Goal: Complete application form: Complete application form

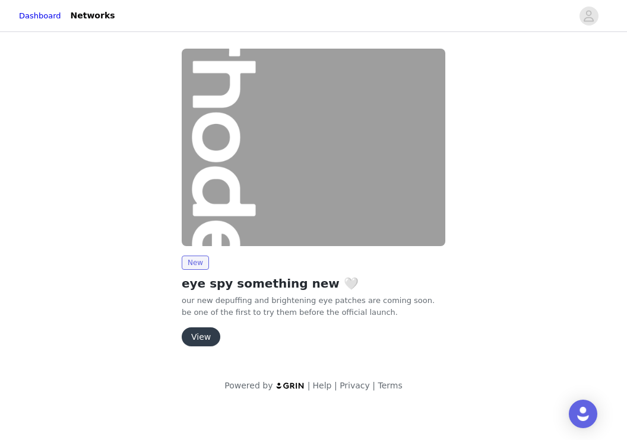
click at [207, 344] on button "View" at bounding box center [201, 337] width 39 height 19
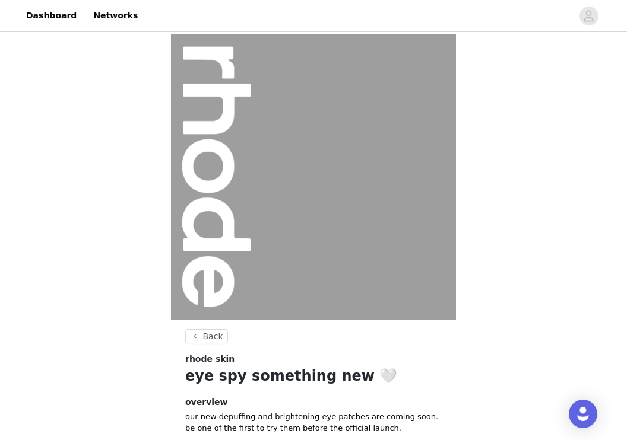
scroll to position [110, 0]
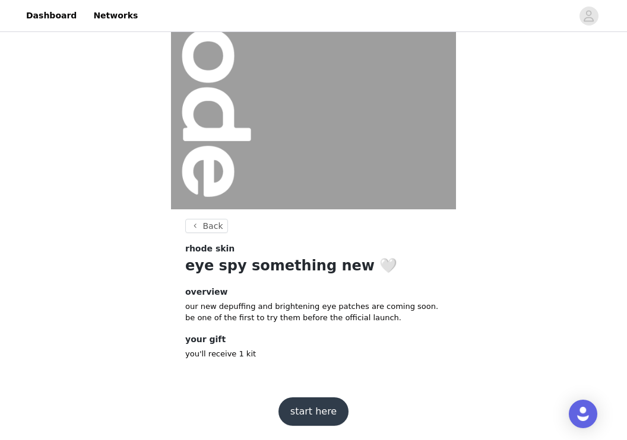
click at [311, 410] on button "start here" at bounding box center [313, 412] width 70 height 28
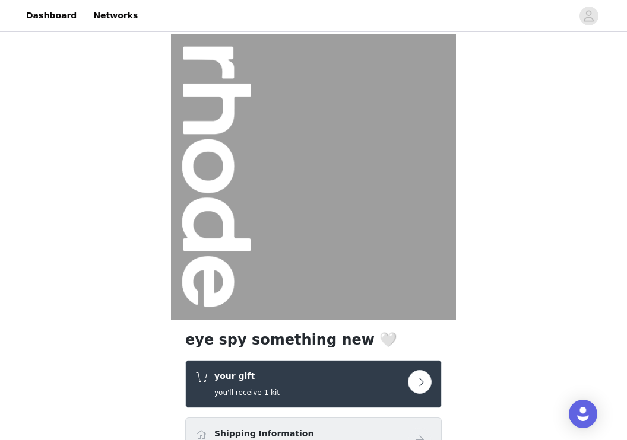
scroll to position [175, 0]
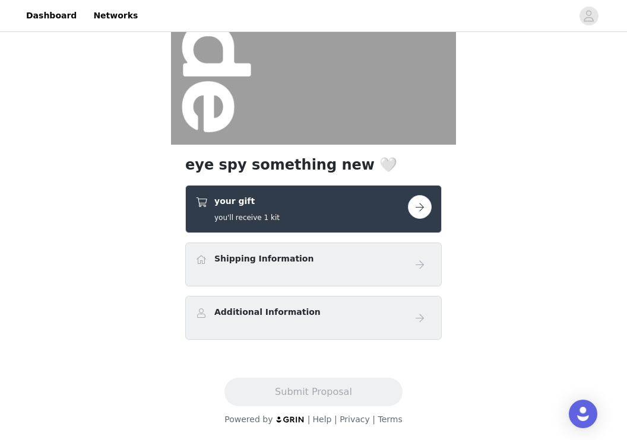
click at [424, 205] on button "button" at bounding box center [420, 207] width 24 height 24
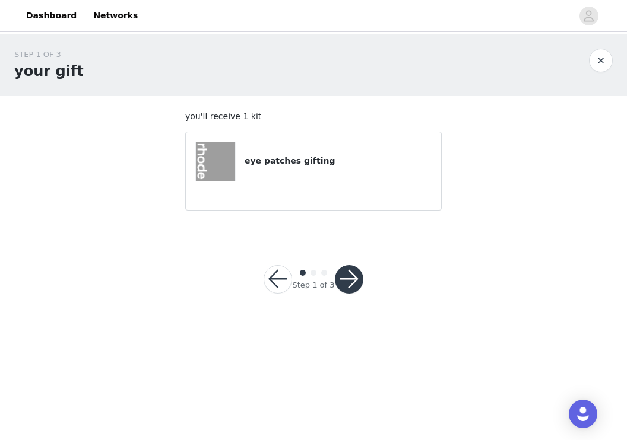
click at [275, 172] on div "eye patches gifting" at bounding box center [313, 161] width 236 height 39
click at [226, 162] on img at bounding box center [215, 161] width 39 height 39
click at [351, 284] on button "button" at bounding box center [349, 279] width 28 height 28
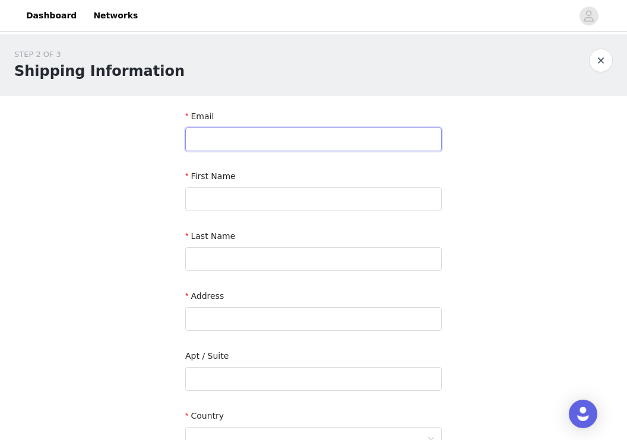
click at [330, 136] on input "text" at bounding box center [313, 140] width 256 height 24
type input "[EMAIL_ADDRESS][DOMAIN_NAME]"
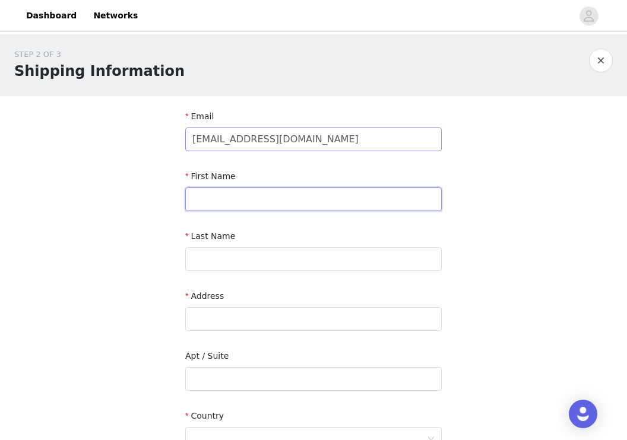
type input "[PERSON_NAME]"
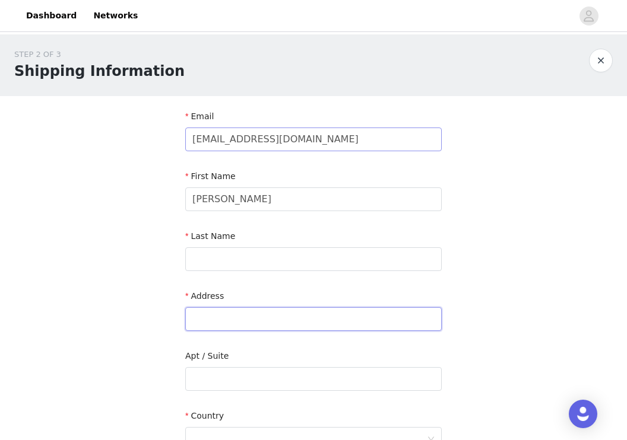
type input "[STREET_ADDRESS]"
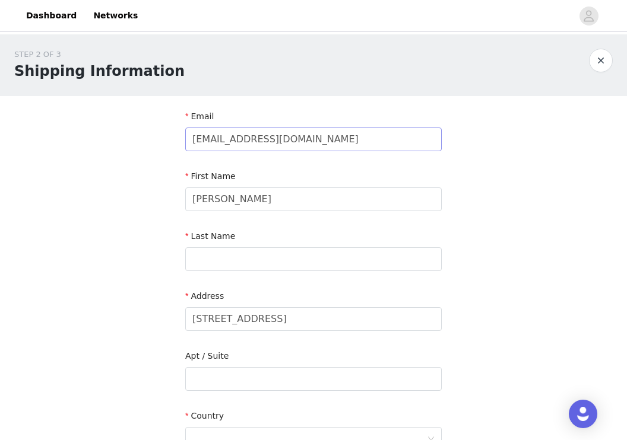
type input "[GEOGRAPHIC_DATA]"
type input "33014"
type input "7866062097"
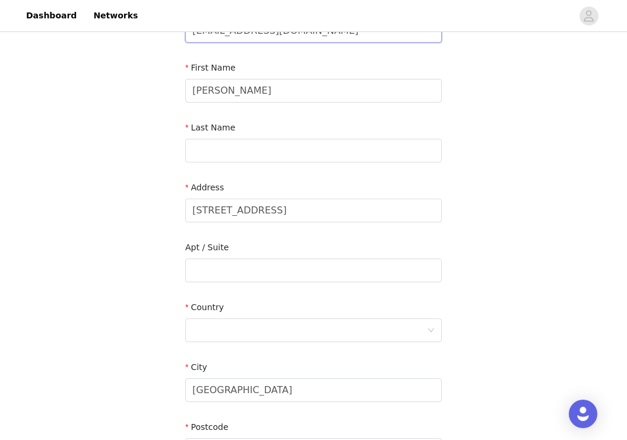
scroll to position [110, 0]
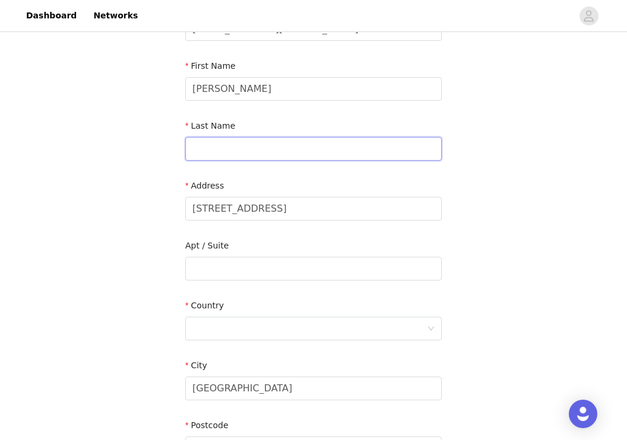
click at [318, 144] on input "text" at bounding box center [313, 149] width 256 height 24
type input "[PERSON_NAME]"
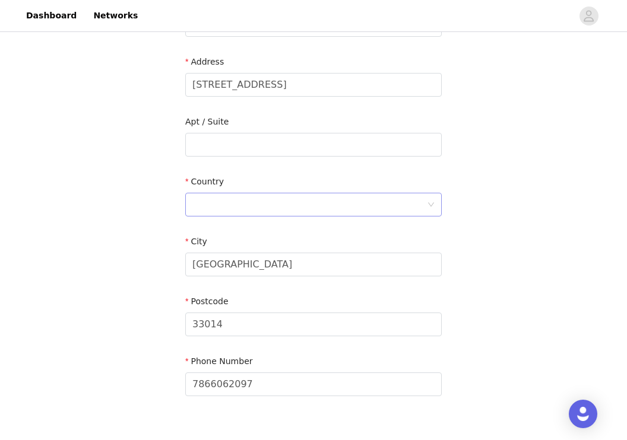
scroll to position [245, 0]
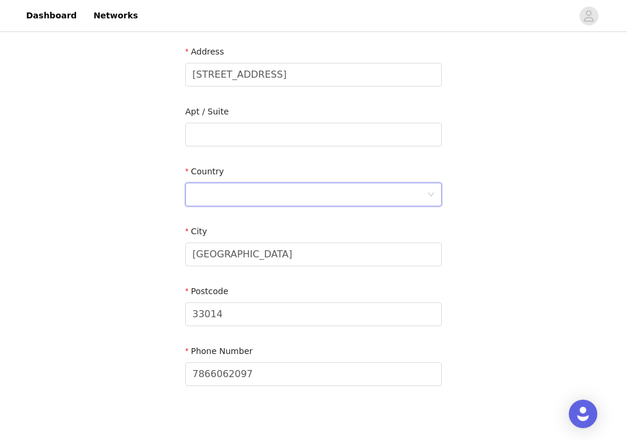
click at [298, 204] on div at bounding box center [309, 194] width 234 height 23
click at [294, 201] on input at bounding box center [309, 194] width 234 height 23
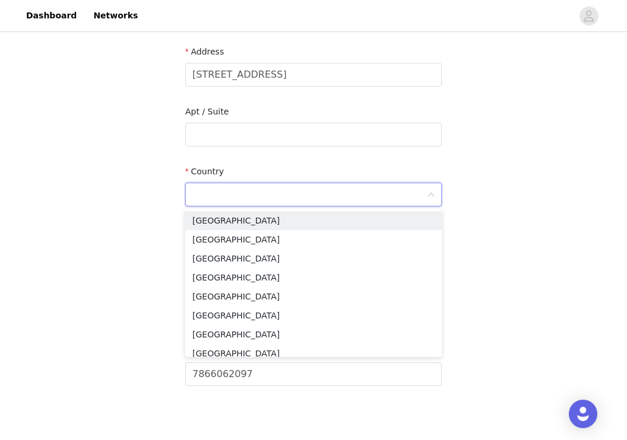
type input "[GEOGRAPHIC_DATA]"
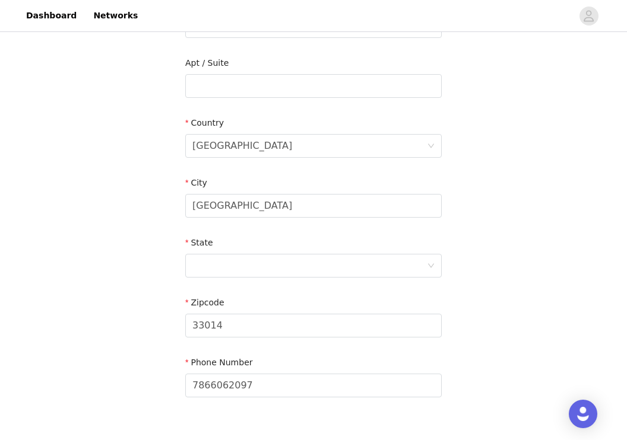
scroll to position [369, 0]
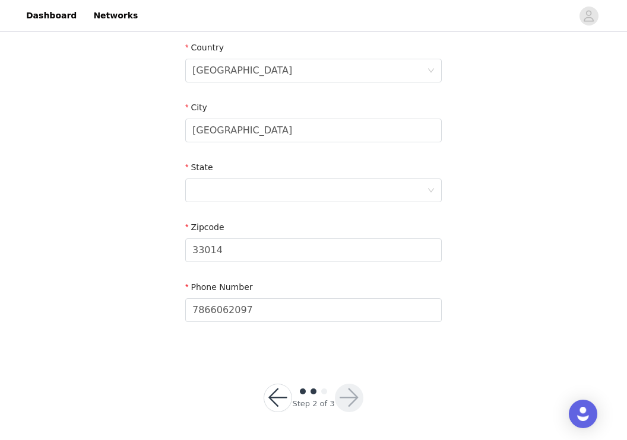
click at [501, 252] on div "STEP 2 OF 3 Shipping Information Email [EMAIL_ADDRESS][DOMAIN_NAME] First Name …" at bounding box center [313, 11] width 627 height 690
click at [357, 184] on div at bounding box center [309, 190] width 234 height 23
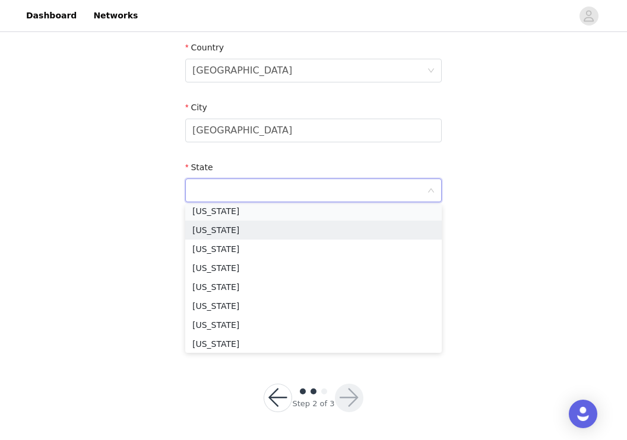
scroll to position [268, 0]
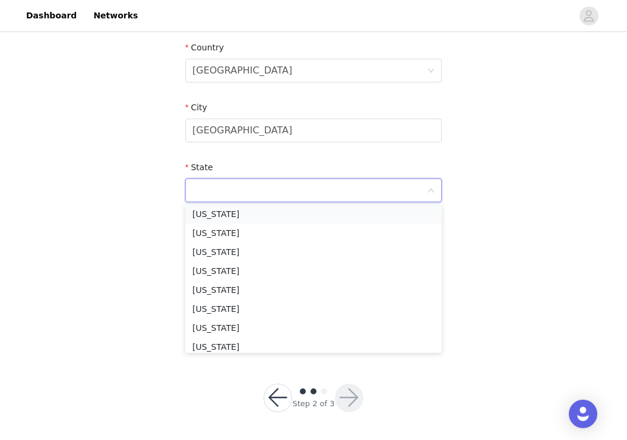
click at [290, 215] on li "[US_STATE]" at bounding box center [313, 214] width 256 height 19
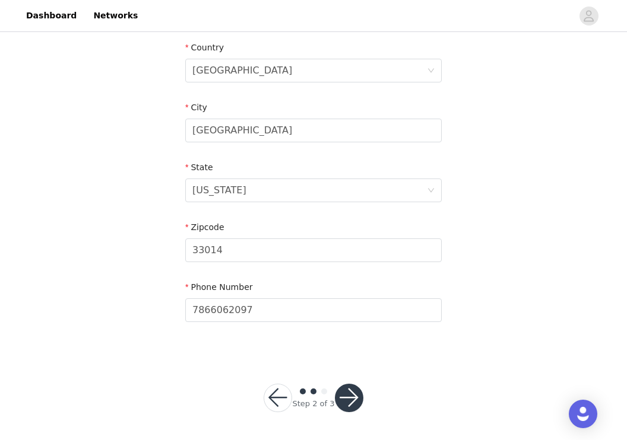
click at [345, 398] on button "button" at bounding box center [349, 398] width 28 height 28
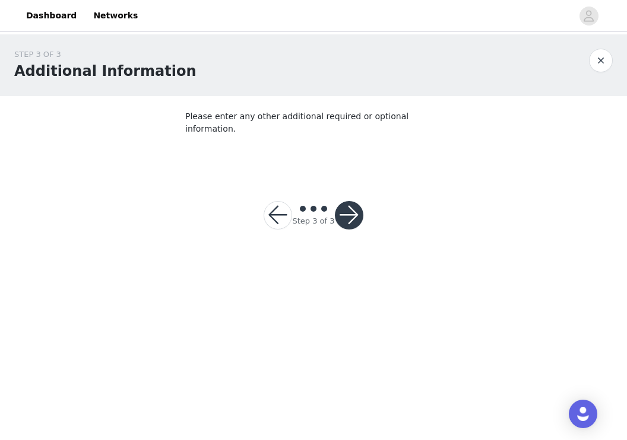
click at [351, 205] on button "button" at bounding box center [349, 215] width 28 height 28
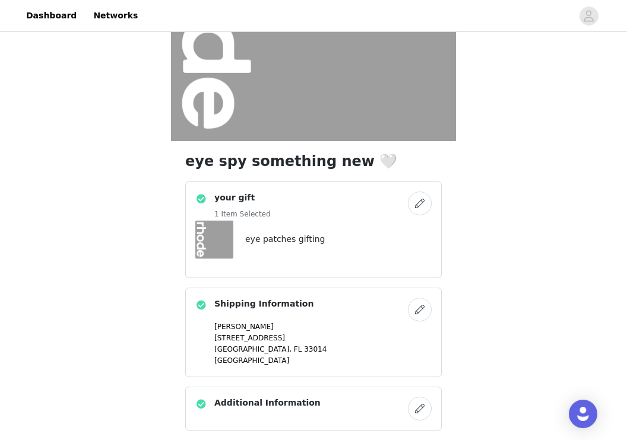
scroll to position [269, 0]
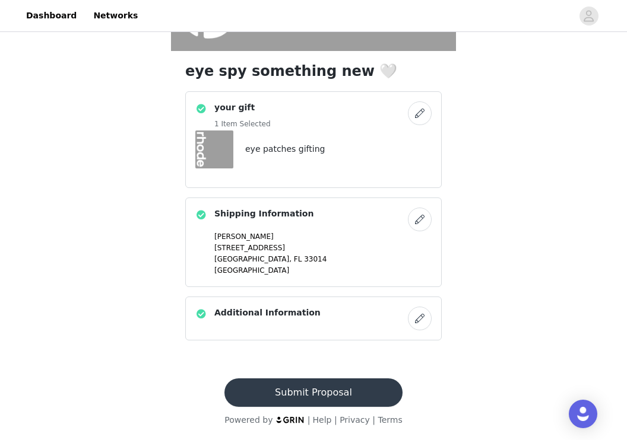
click at [327, 399] on button "Submit Proposal" at bounding box center [312, 393] width 177 height 28
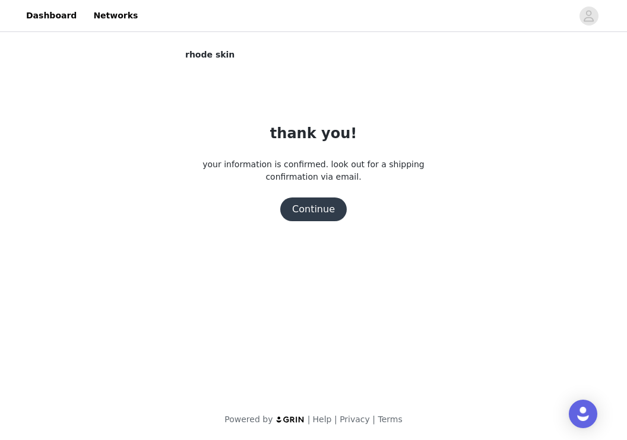
click at [321, 208] on button "Continue" at bounding box center [313, 210] width 66 height 24
